Goal: Task Accomplishment & Management: Manage account settings

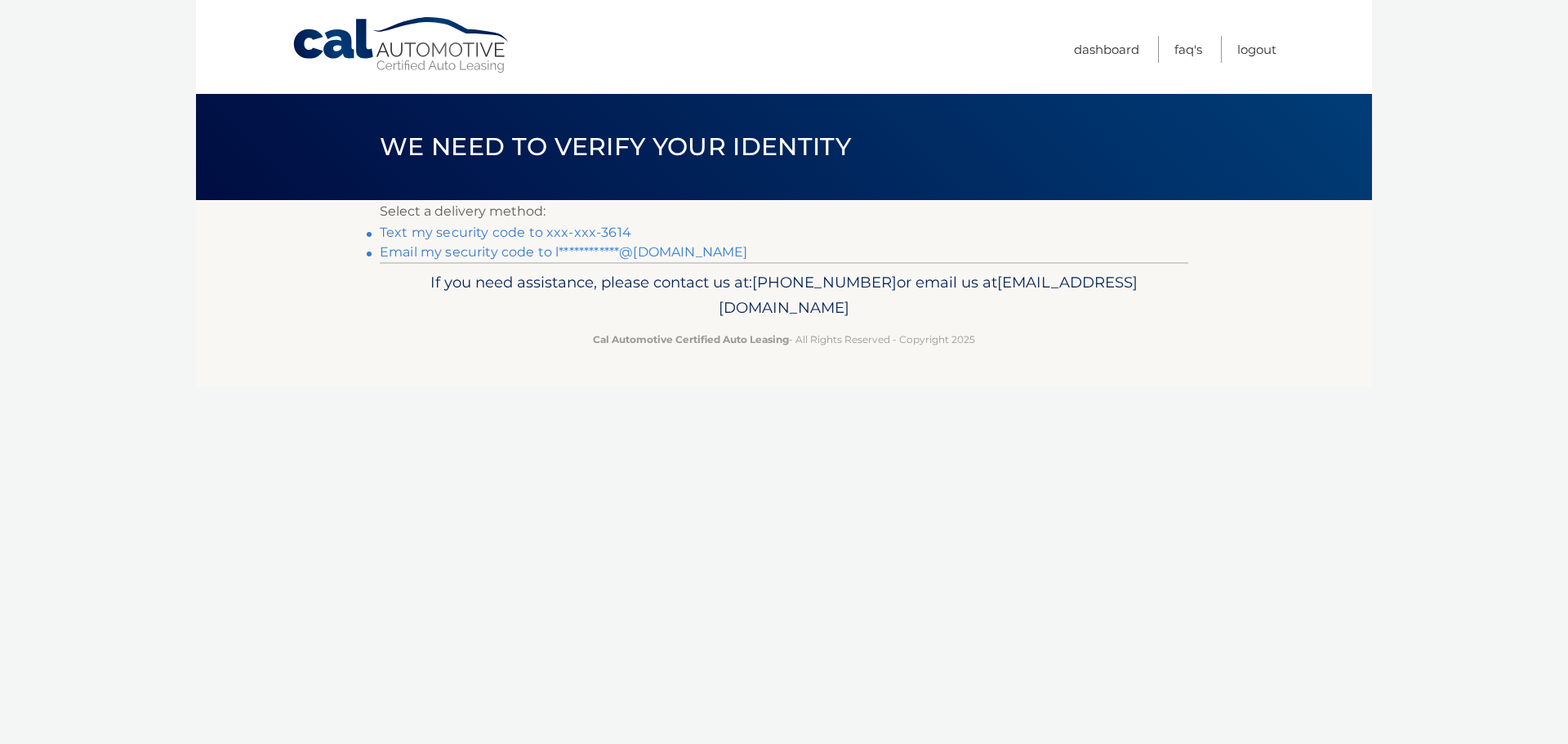
click at [563, 229] on link "Text my security code to xxx-xxx-3614" at bounding box center [505, 232] width 252 height 16
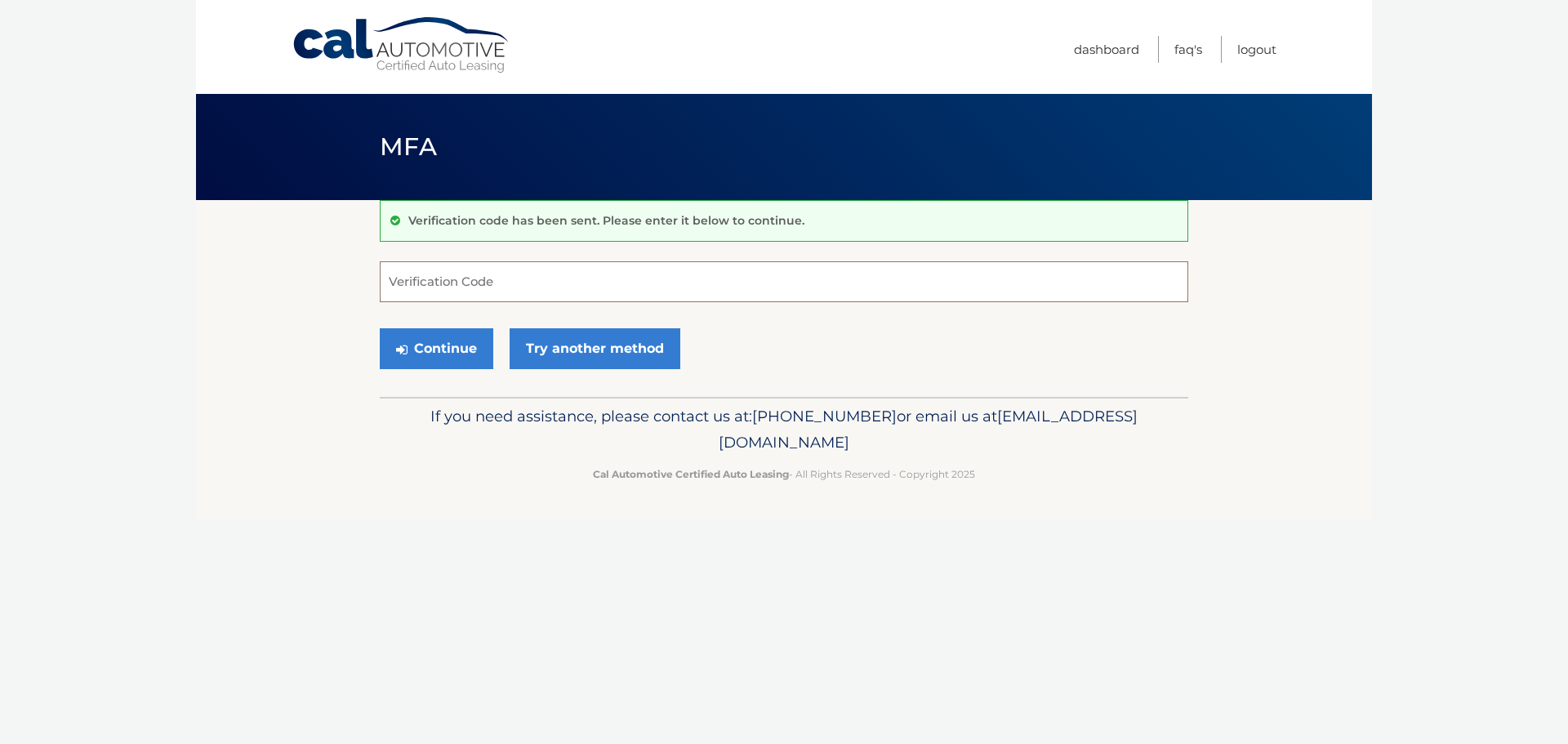
click at [496, 283] on input "Verification Code" at bounding box center [784, 282] width 808 height 41
type input "693962"
click at [379, 329] on button "Continue" at bounding box center [436, 349] width 114 height 41
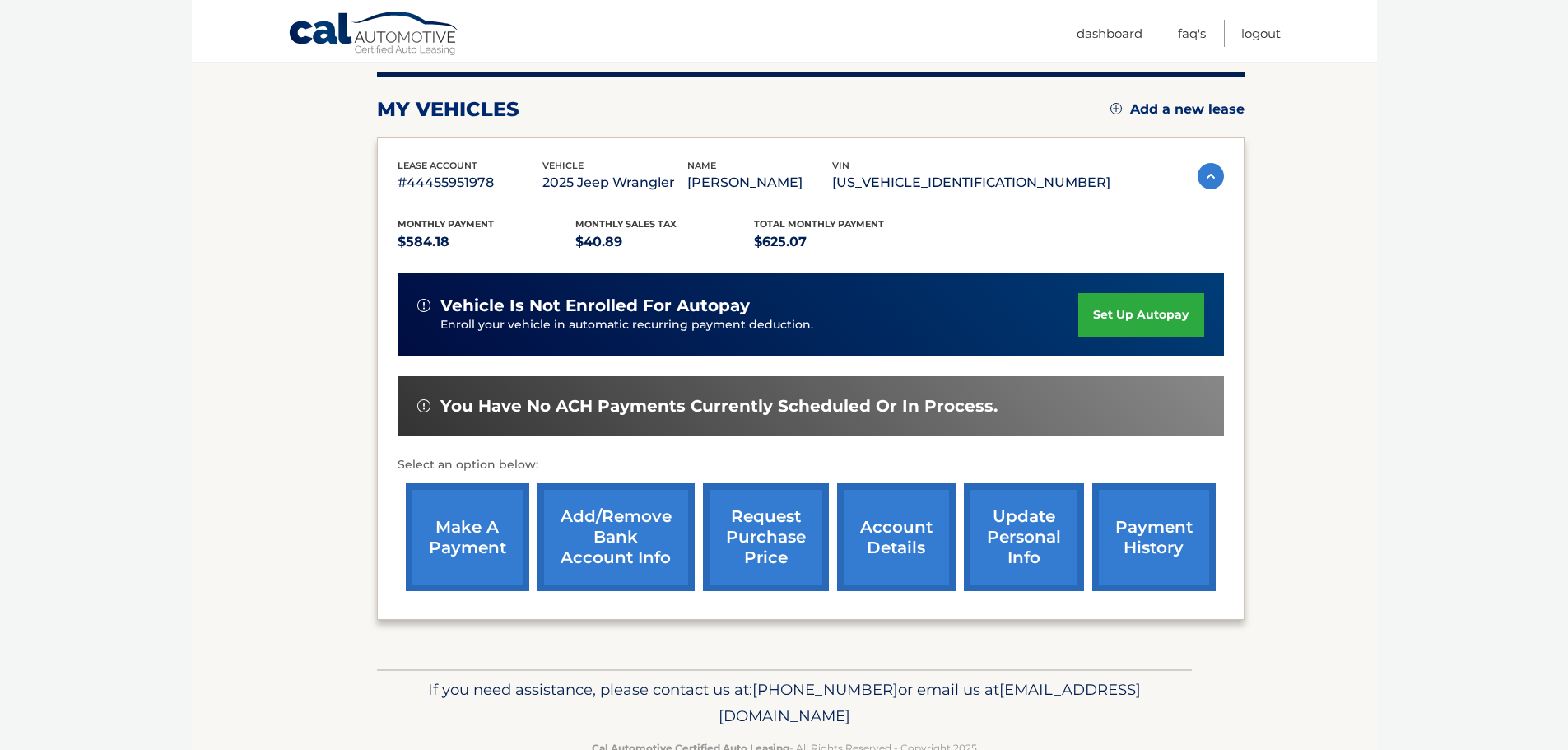
scroll to position [166, 0]
